Goal: Transaction & Acquisition: Purchase product/service

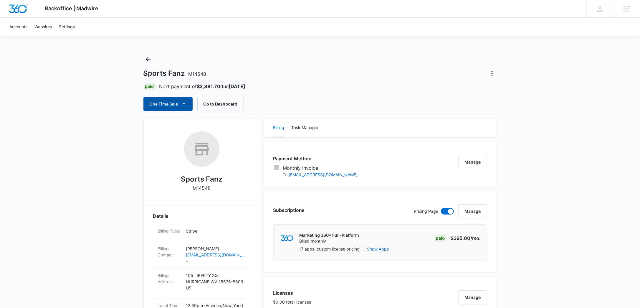
click at [165, 108] on button "One Time Sale" at bounding box center [167, 104] width 49 height 14
click at [172, 125] on div "Run One-Time Payment" at bounding box center [185, 124] width 68 height 6
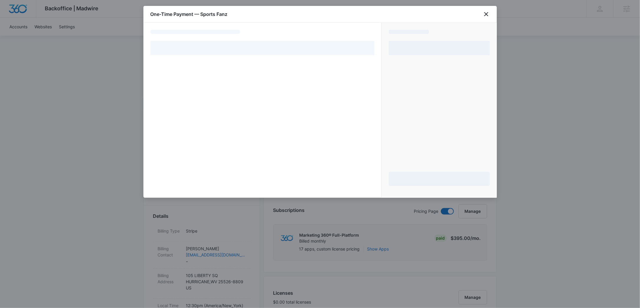
select select "MANUAL_INVOICE"
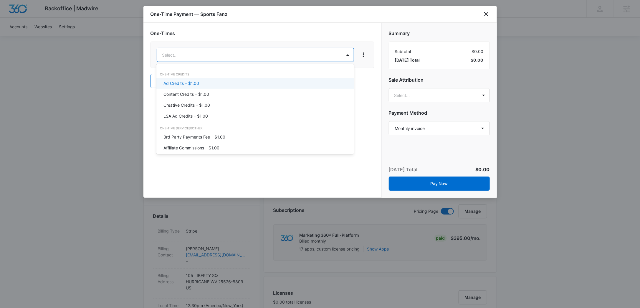
click at [213, 85] on div "Ad Credits – $1.00" at bounding box center [254, 83] width 182 height 6
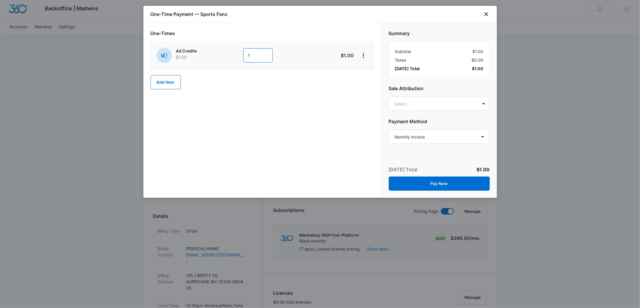
click at [254, 59] on input "1" at bounding box center [257, 55] width 29 height 14
type input "1000"
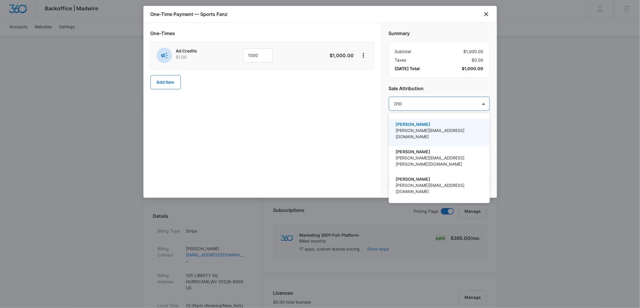
type input "bethe"
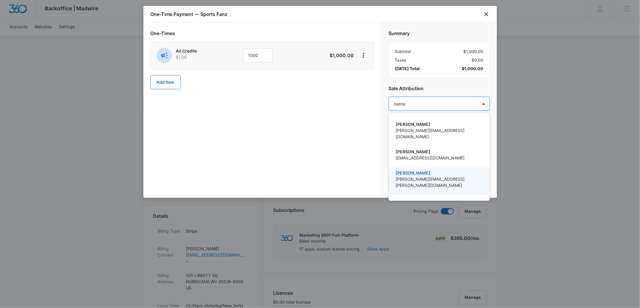
click at [431, 170] on p "[PERSON_NAME]" at bounding box center [439, 173] width 86 height 6
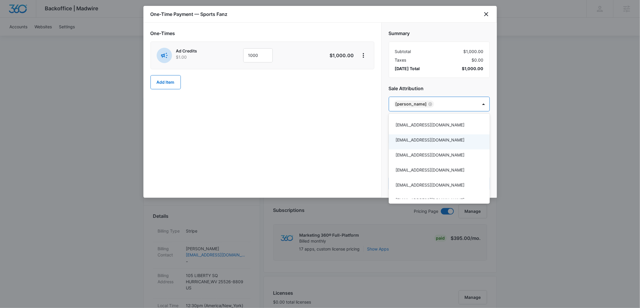
click at [440, 83] on div at bounding box center [320, 154] width 640 height 308
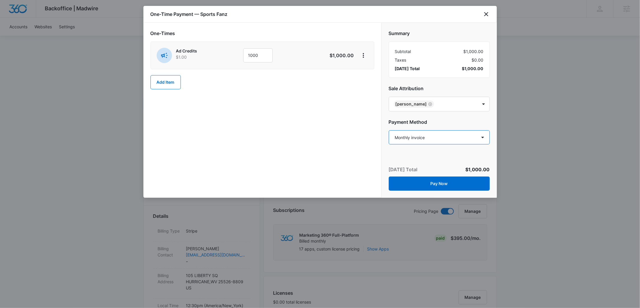
click at [427, 137] on select "Select a payment method Mastercard ending in 7008 Visa ending in 4517 Visa endi…" at bounding box center [439, 137] width 101 height 14
select select "pm_1RrRiBA4n8RTgNjUJFz31uSB"
click at [389, 130] on select "Select a payment method Mastercard ending in 7008 Visa ending in 4517 Visa endi…" at bounding box center [439, 137] width 101 height 14
click at [463, 182] on button "Pay Now" at bounding box center [439, 183] width 101 height 14
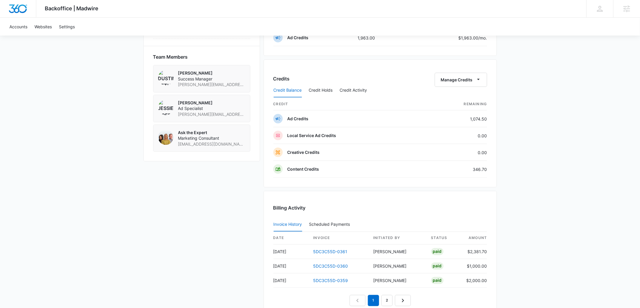
scroll to position [403, 0]
